Goal: Information Seeking & Learning: Find specific fact

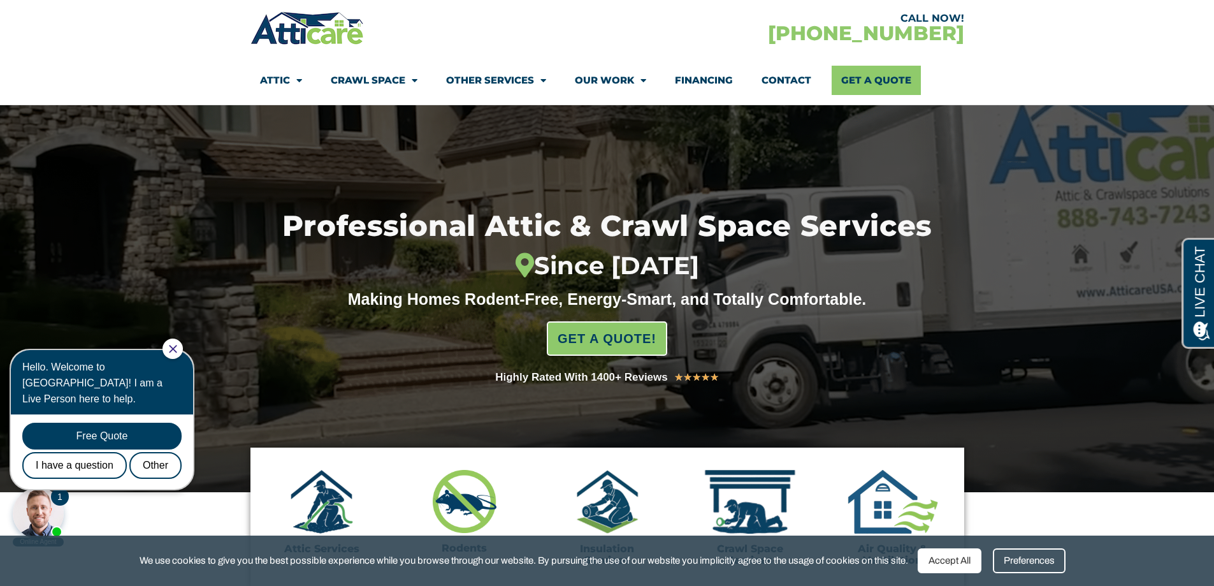
scroll to position [58, 0]
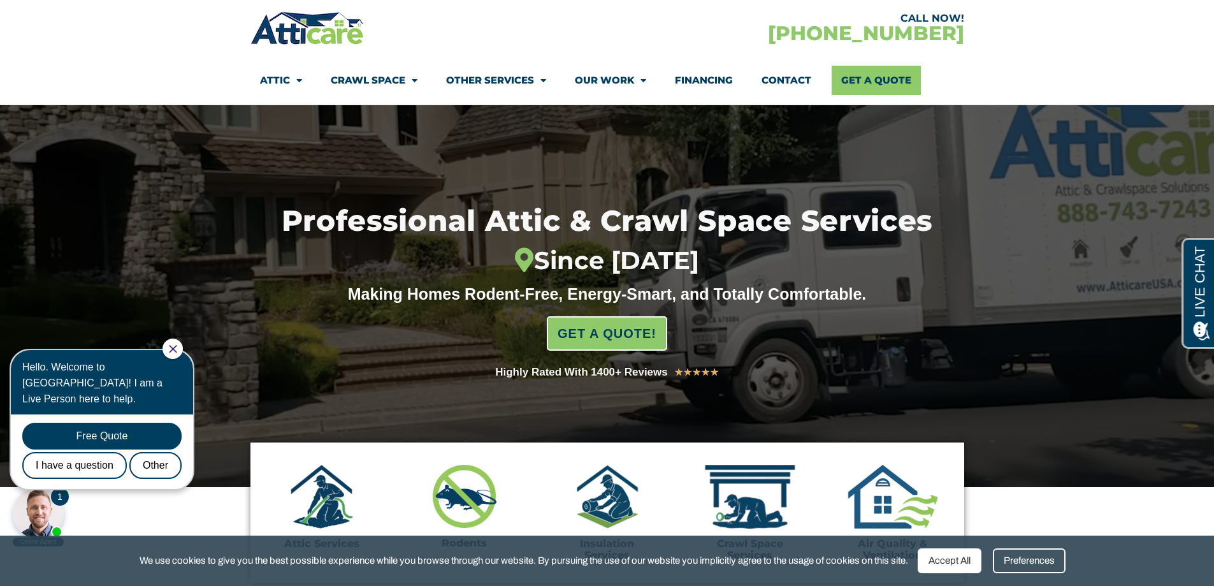
drag, startPoint x: 1220, startPoint y: 50, endPoint x: 1221, endPoint y: 57, distance: 7.0
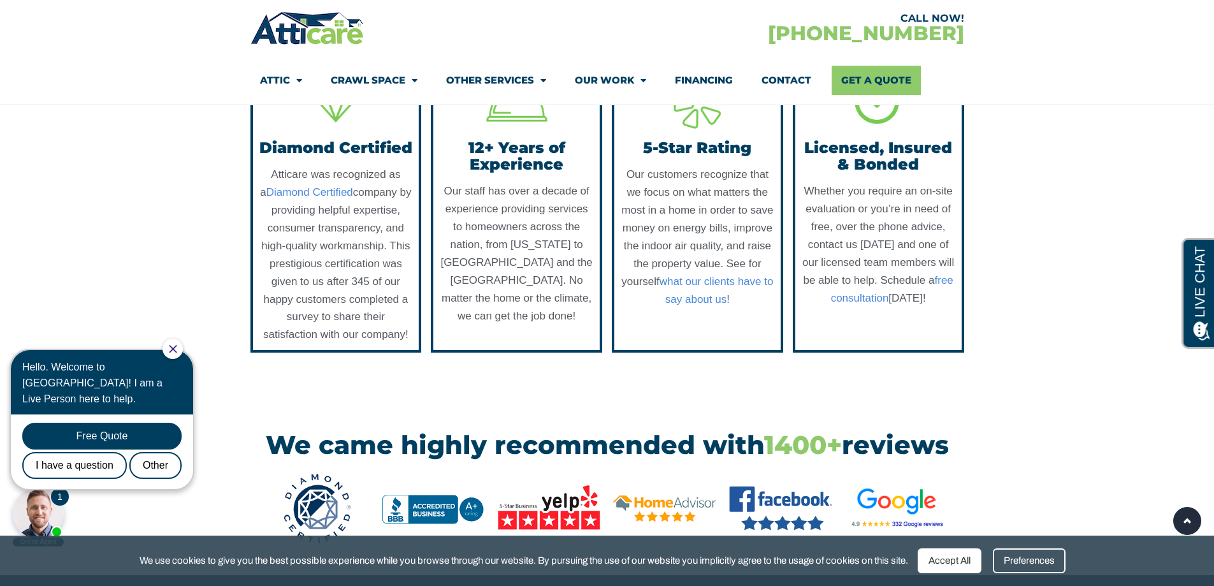
scroll to position [1357, 0]
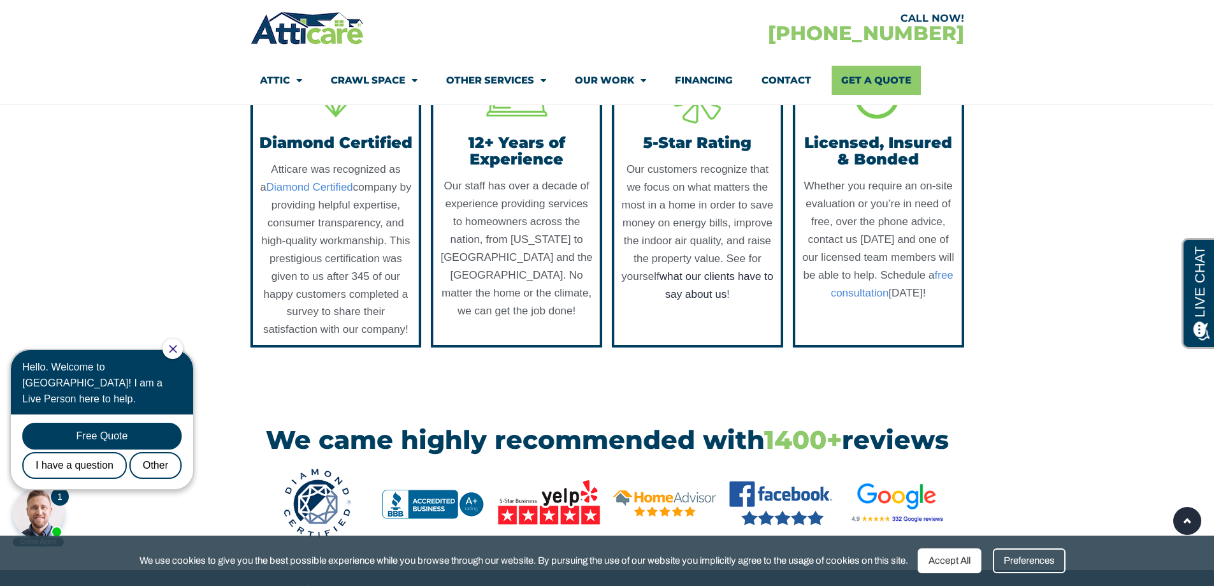
click at [706, 300] on link "what our clients have to say about us" at bounding box center [717, 285] width 114 height 30
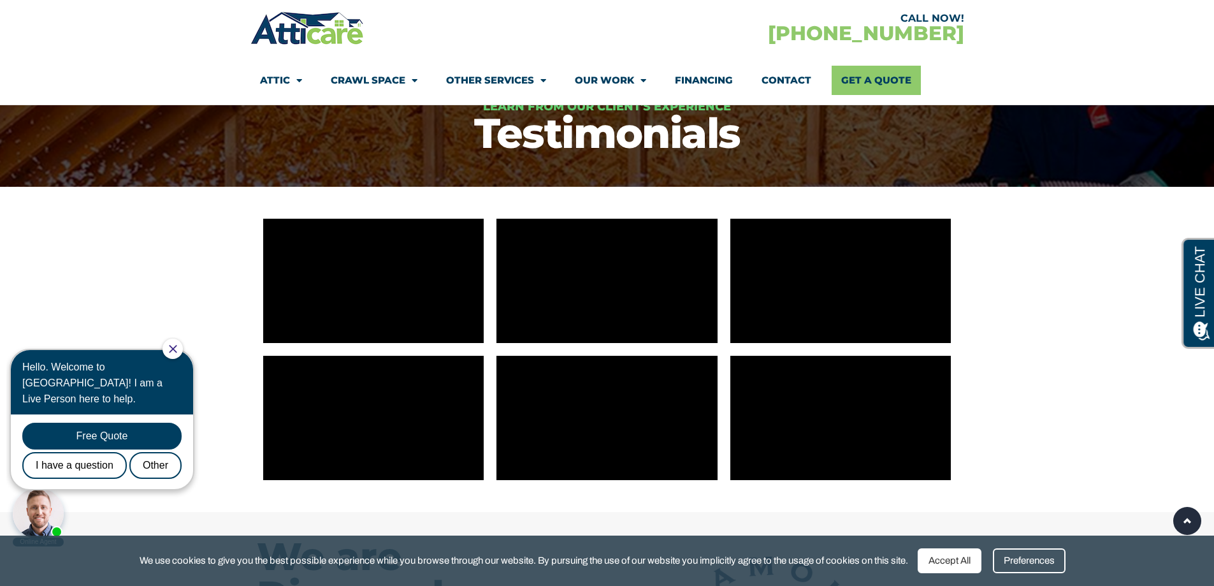
scroll to position [119, 0]
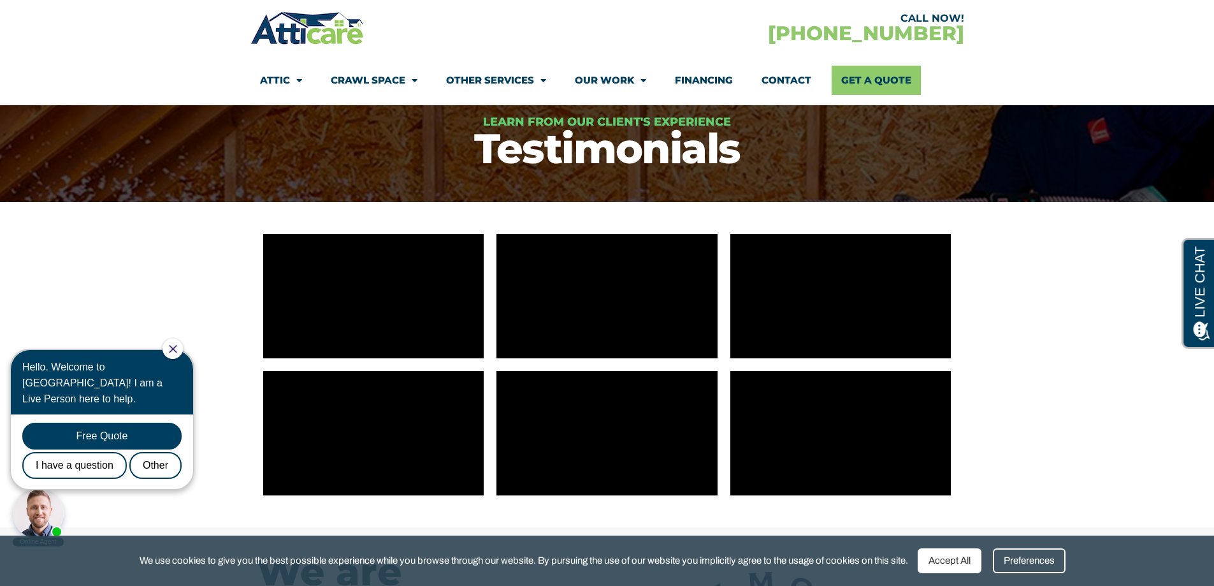
click at [179, 354] on div at bounding box center [173, 348] width 20 height 20
click at [177, 351] on icon "Close Chat" at bounding box center [173, 349] width 8 height 8
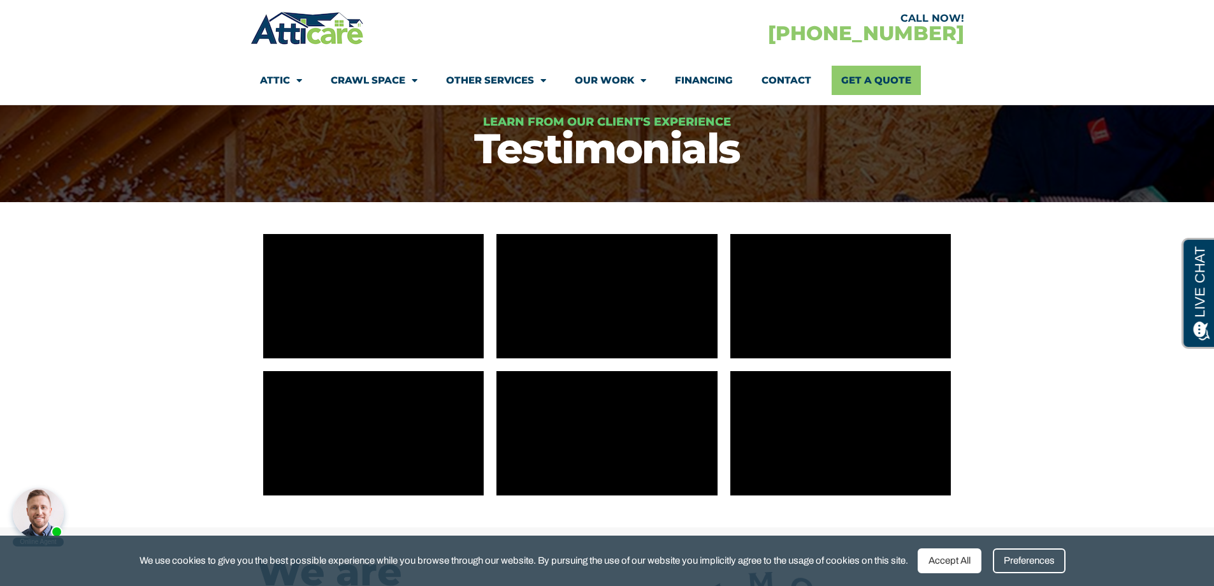
scroll to position [182, 0]
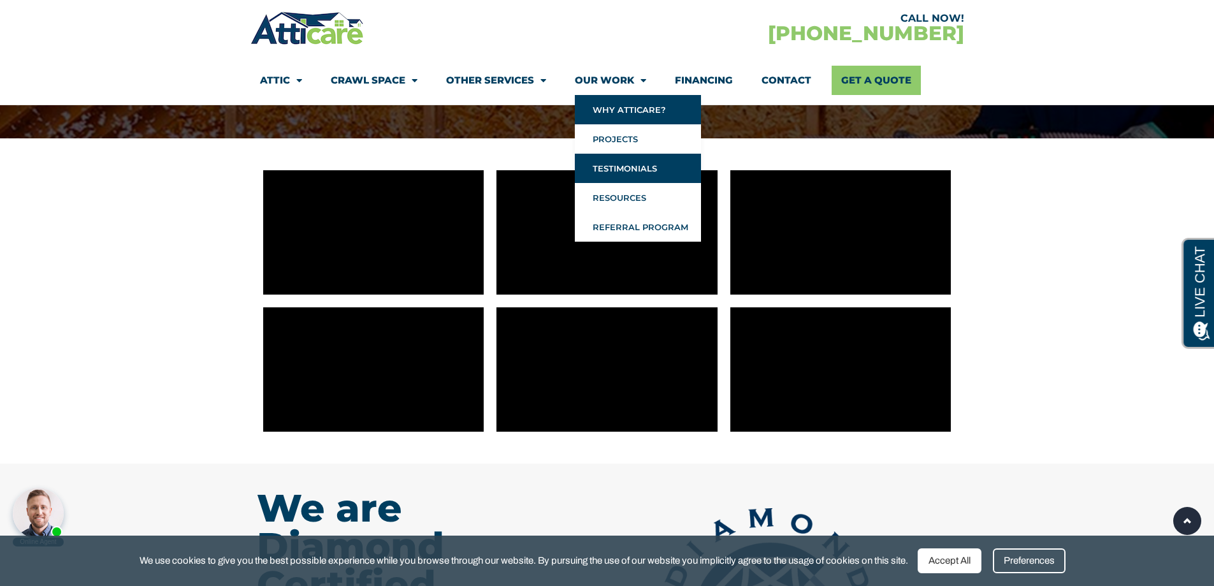
click at [614, 114] on link "Why Atticare?" at bounding box center [638, 109] width 126 height 29
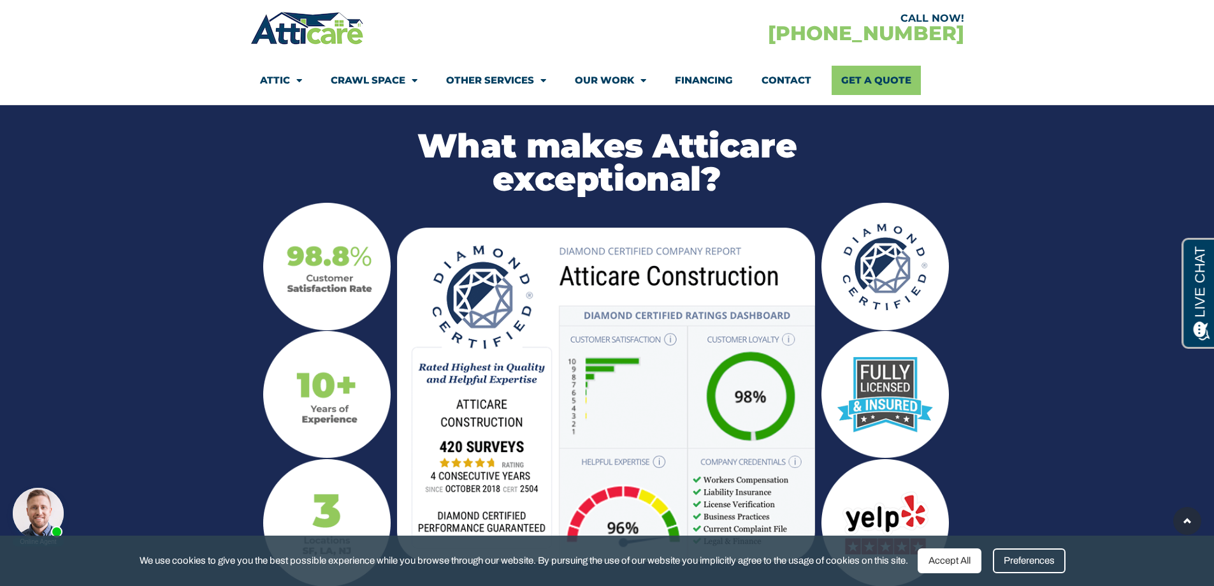
scroll to position [1298, 0]
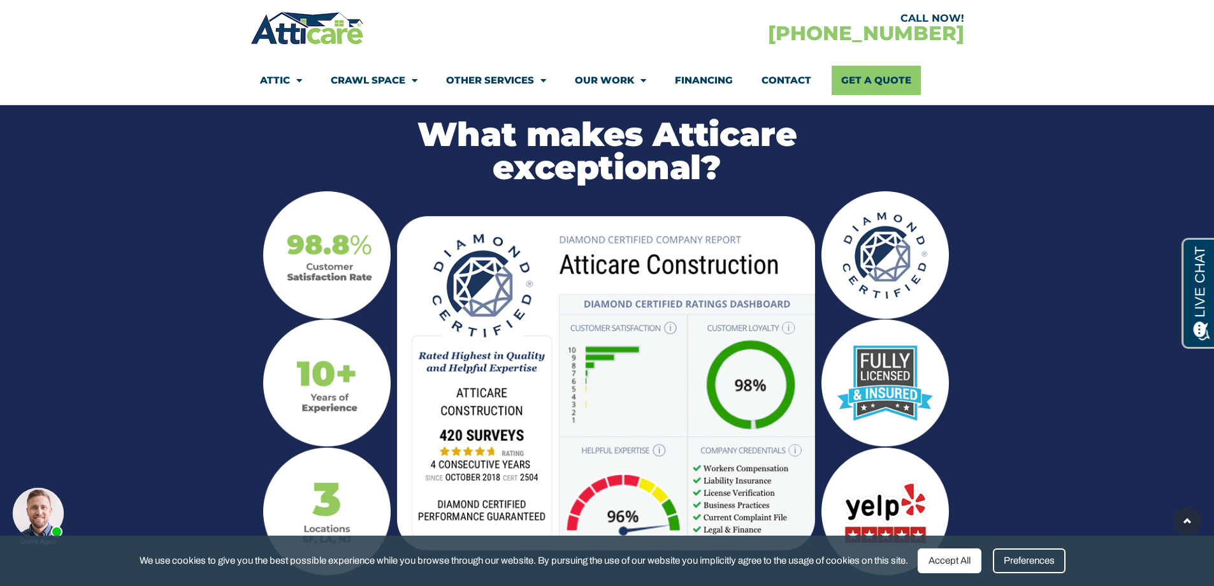
click at [872, 345] on img at bounding box center [884, 383] width 127 height 128
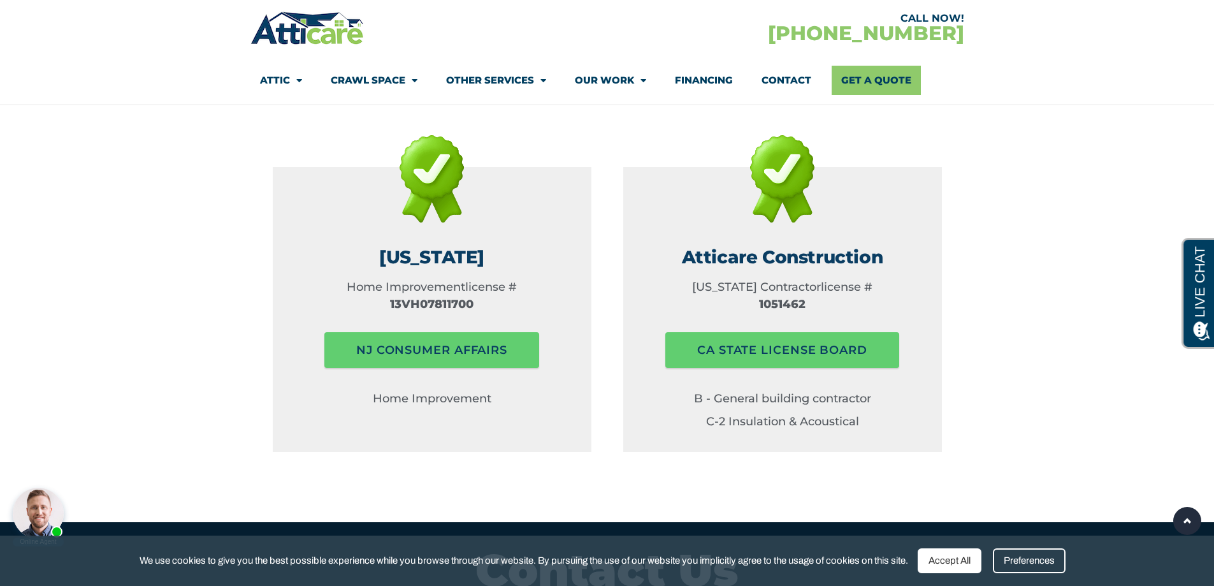
scroll to position [1920, 0]
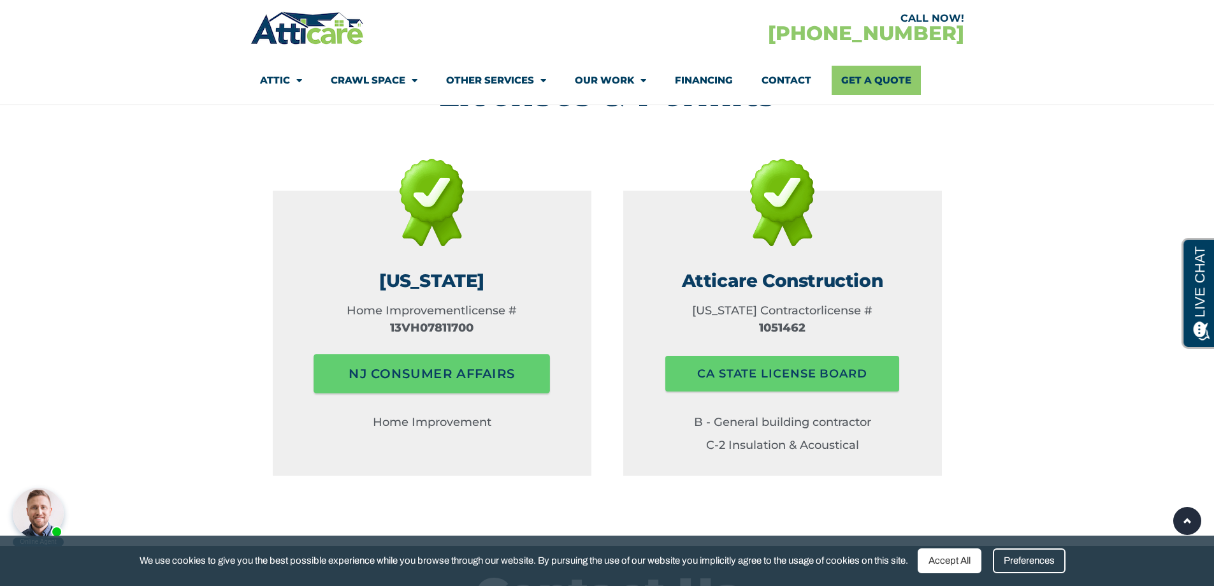
click at [466, 361] on span "NJ consumer affairs" at bounding box center [432, 373] width 166 height 25
drag, startPoint x: 491, startPoint y: 289, endPoint x: 391, endPoint y: 285, distance: 100.1
click at [391, 319] on p "13VH078117​00" at bounding box center [432, 327] width 300 height 17
copy p "13VH078117​00"
click at [444, 361] on span "NJ consumer affairs" at bounding box center [432, 373] width 166 height 25
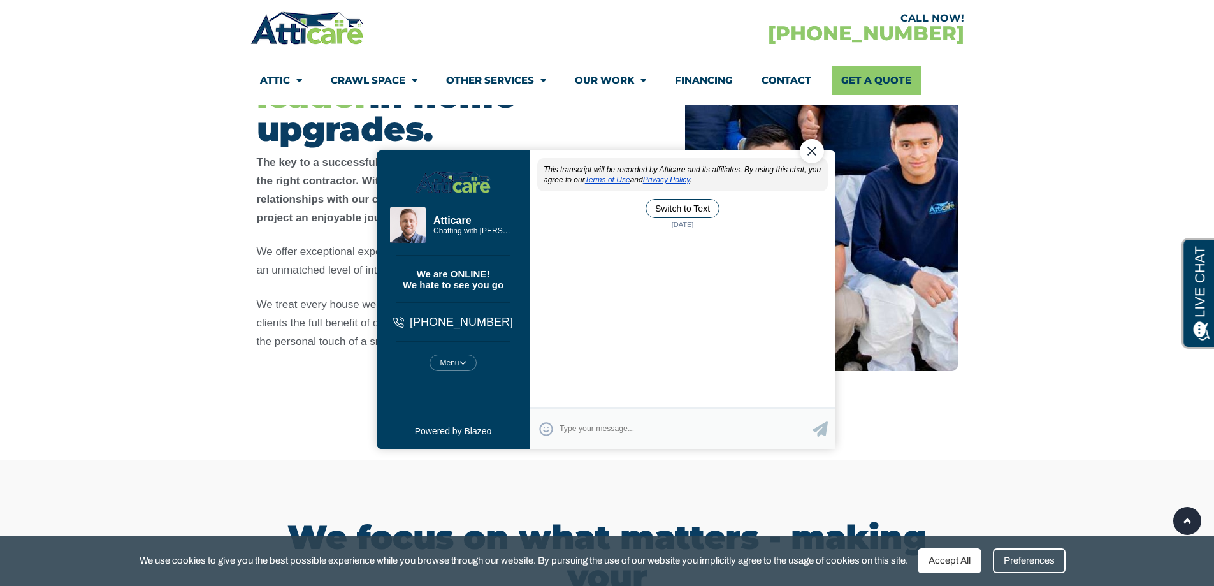
scroll to position [0, 0]
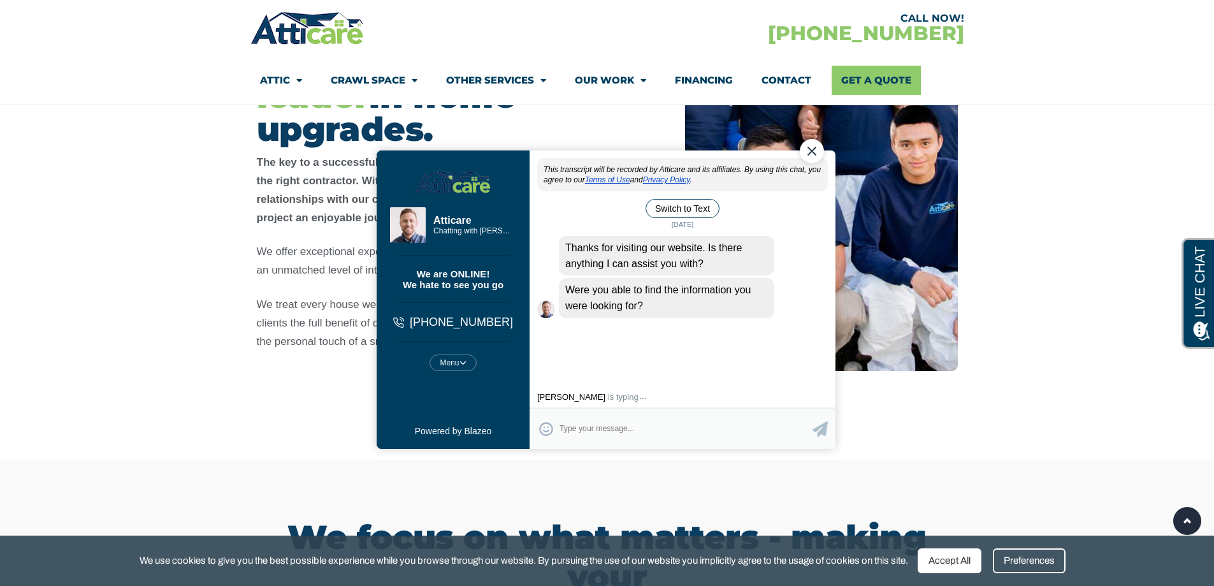
click at [809, 151] on div "Close Chat" at bounding box center [811, 150] width 24 height 24
